Goal: Find specific page/section: Find specific page/section

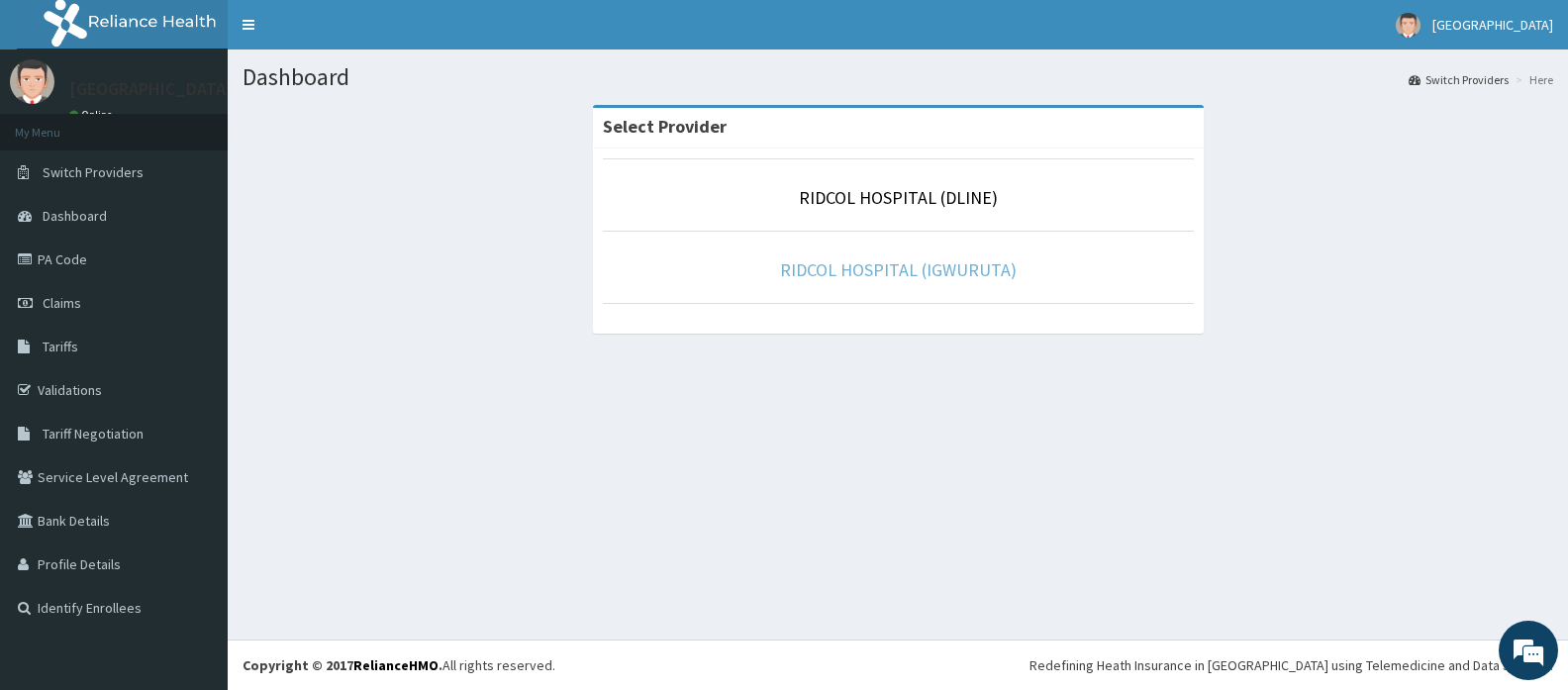
click at [908, 276] on link "RIDCOL HOSPITAL (IGWURUTA)" at bounding box center [898, 269] width 237 height 23
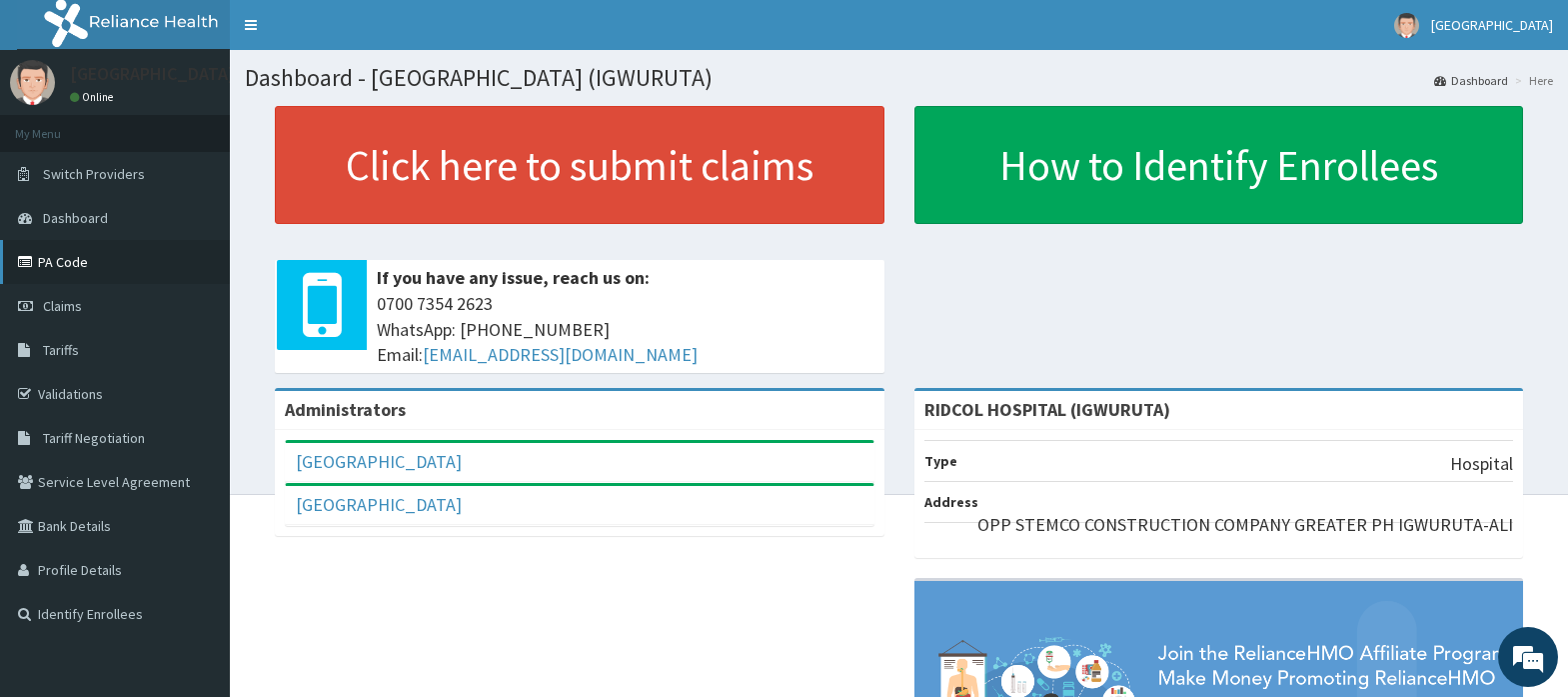
click at [157, 265] on link "PA Code" at bounding box center [115, 262] width 230 height 44
